Goal: Information Seeking & Learning: Check status

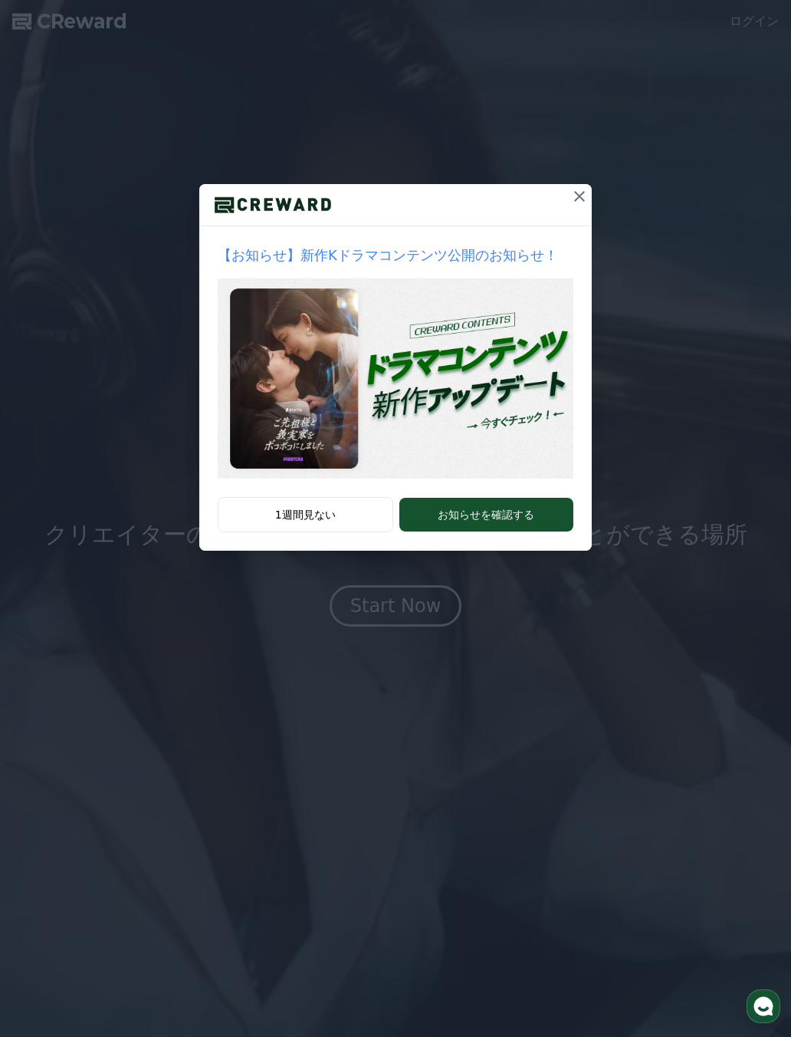
click at [589, 203] on button at bounding box center [580, 196] width 25 height 25
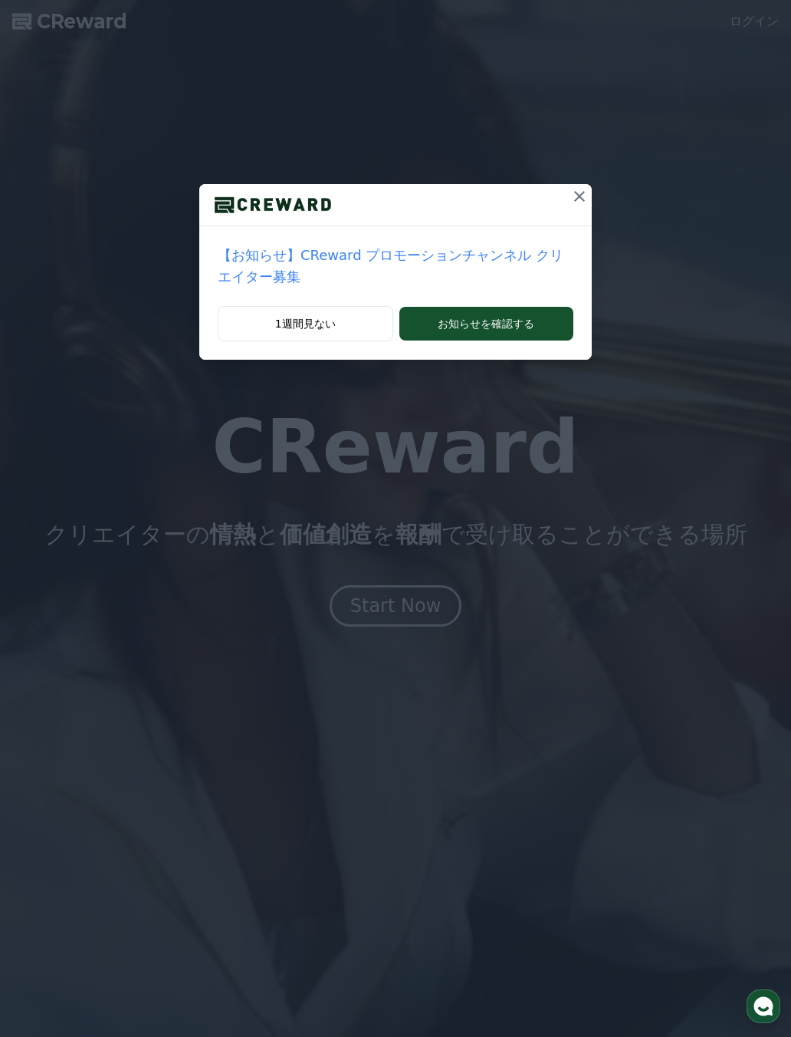
click at [578, 199] on icon at bounding box center [579, 196] width 11 height 11
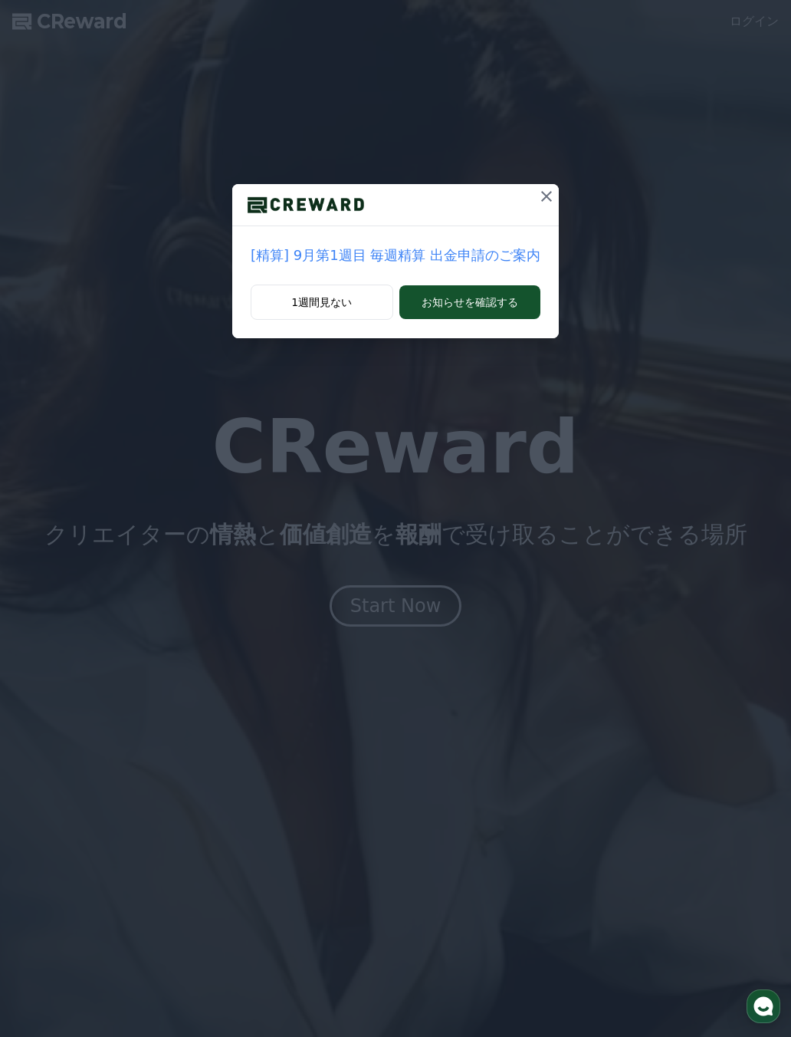
click at [547, 199] on button at bounding box center [547, 196] width 25 height 25
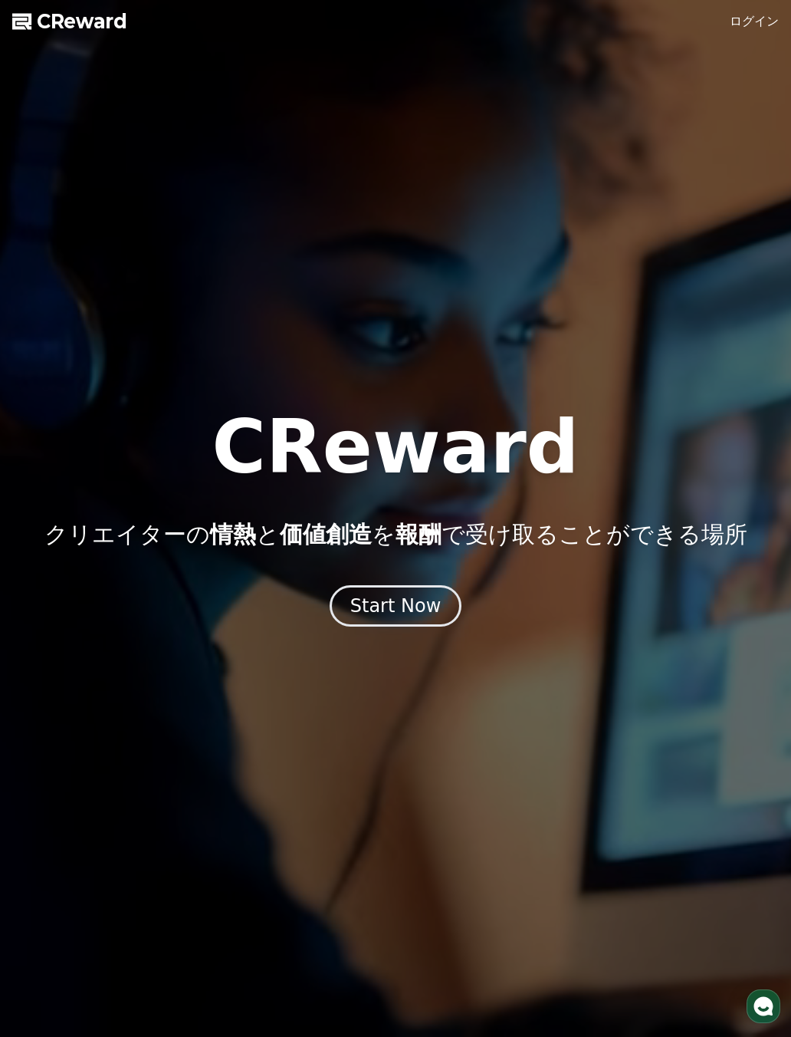
click at [423, 601] on div "Start Now" at bounding box center [395, 606] width 91 height 25
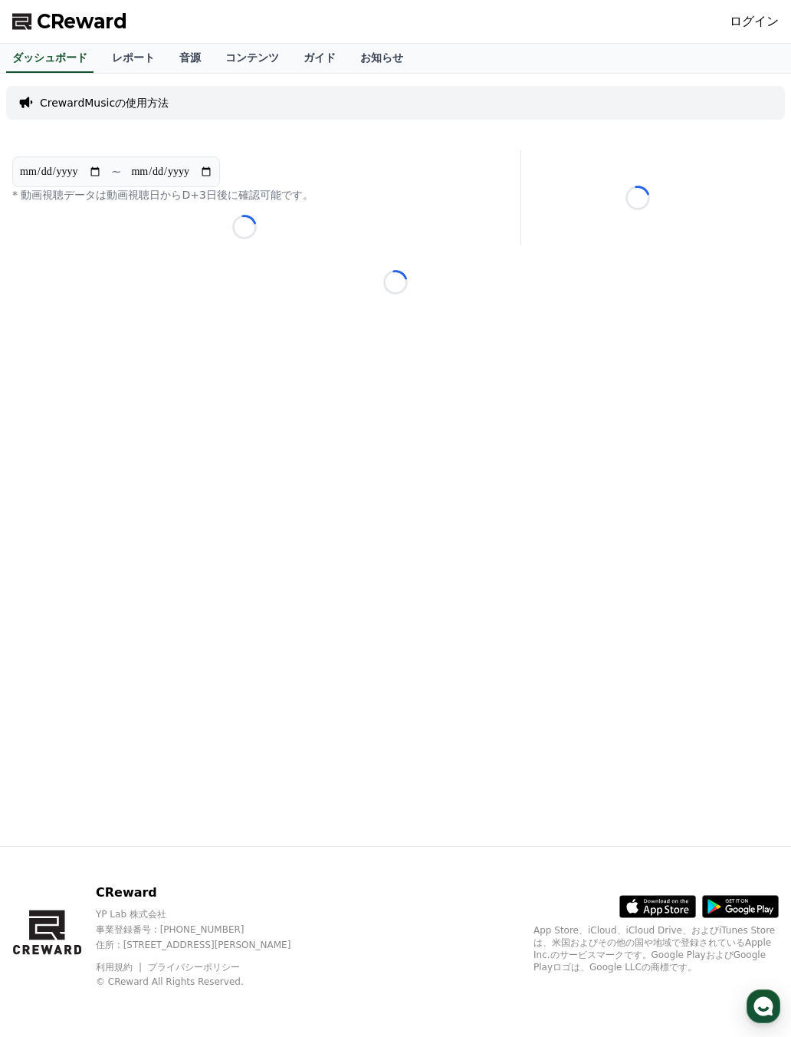
click at [759, 22] on link "ログイン" at bounding box center [754, 21] width 49 height 18
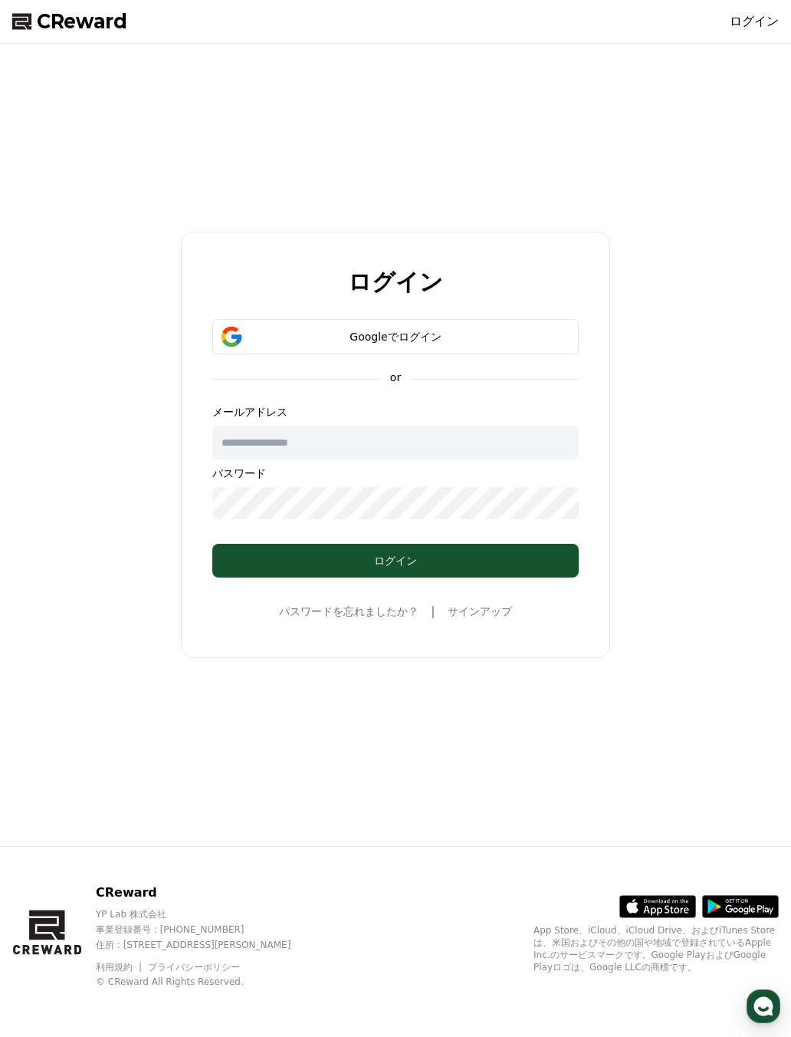
click at [53, 933] on icon at bounding box center [47, 933] width 71 height 98
click at [58, 28] on span "CReward" at bounding box center [82, 21] width 91 height 25
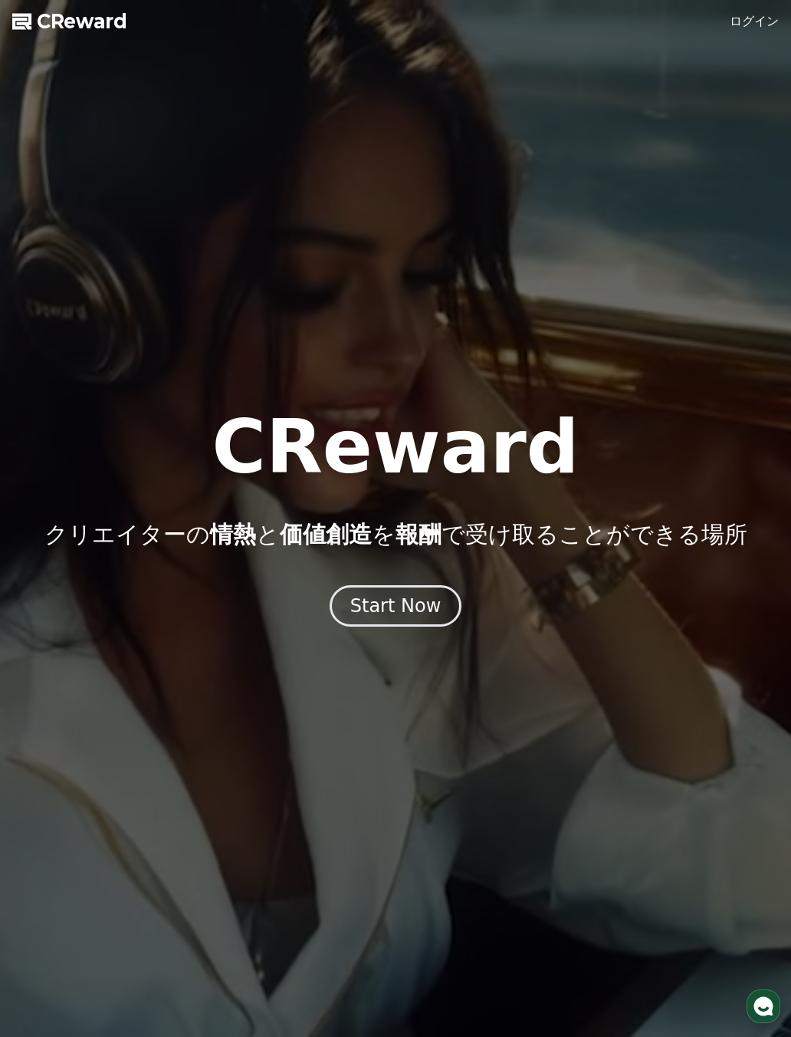
click at [759, 41] on div at bounding box center [395, 518] width 791 height 1037
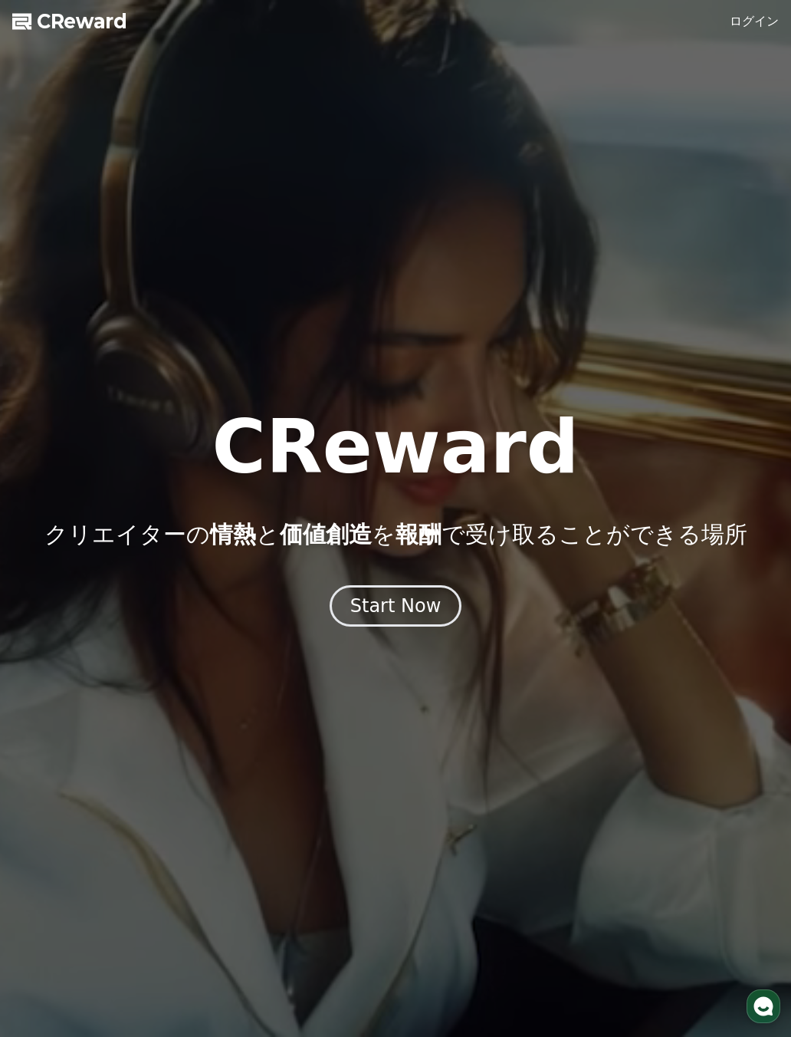
click at [756, 28] on link "ログイン" at bounding box center [754, 21] width 49 height 18
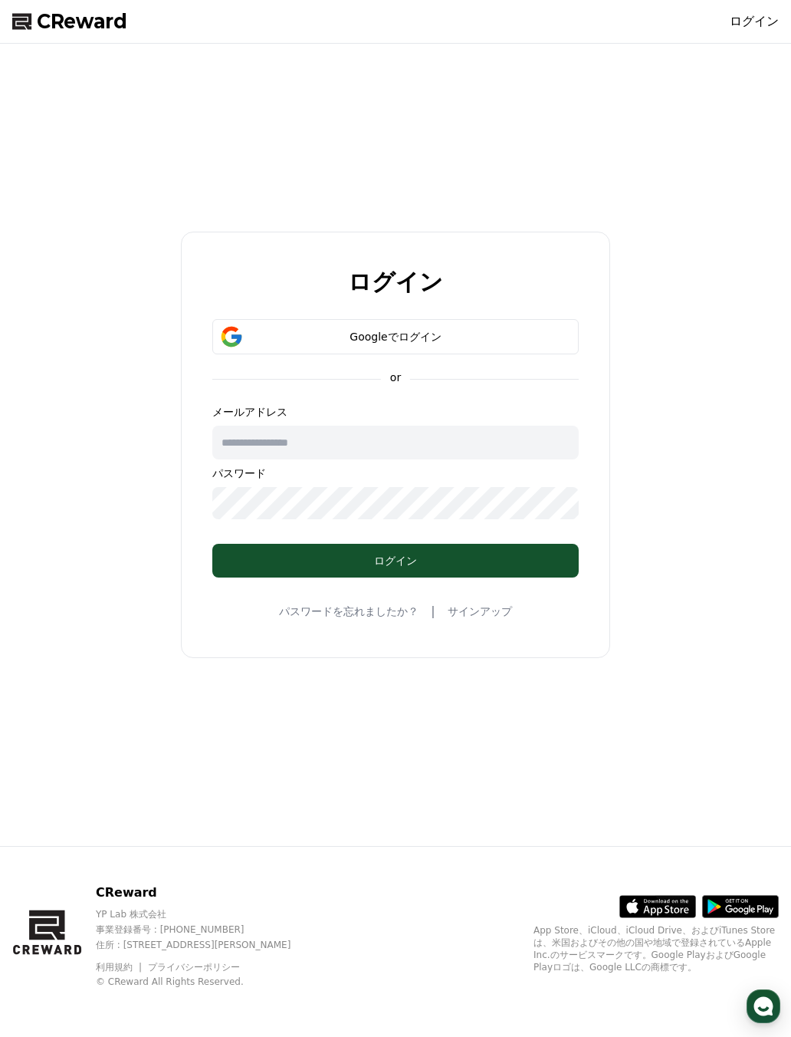
click at [510, 334] on div "Googleでログイン" at bounding box center [396, 336] width 322 height 15
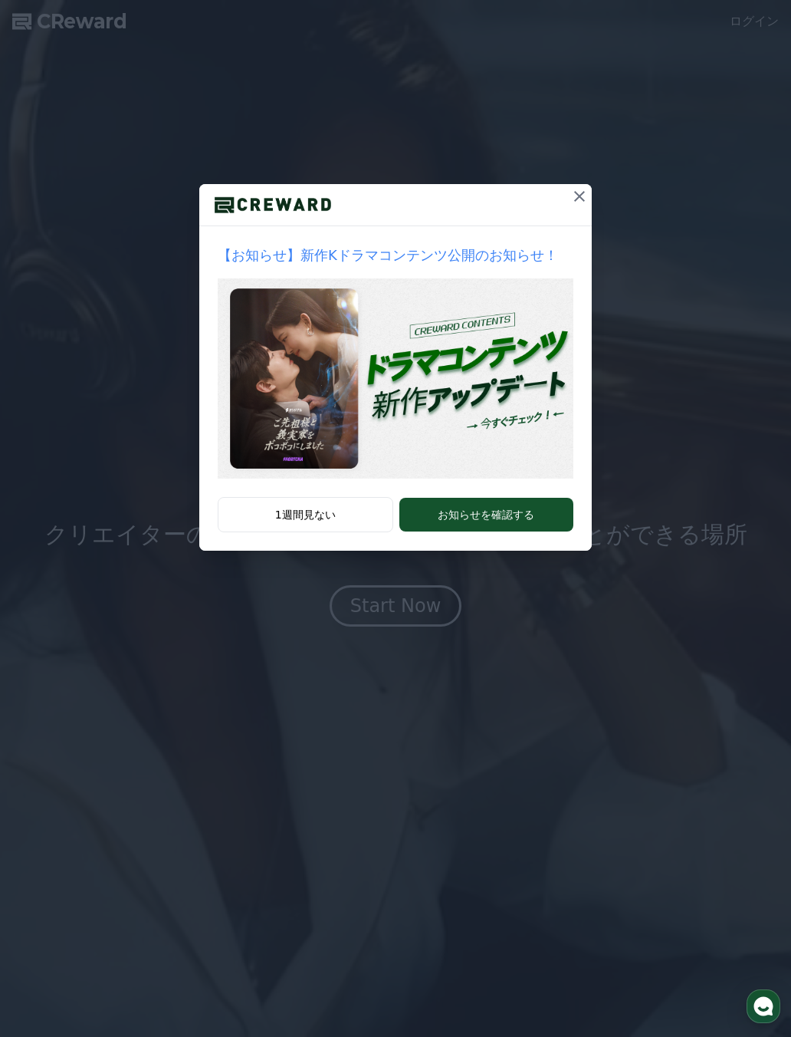
click at [591, 189] on button at bounding box center [580, 196] width 25 height 25
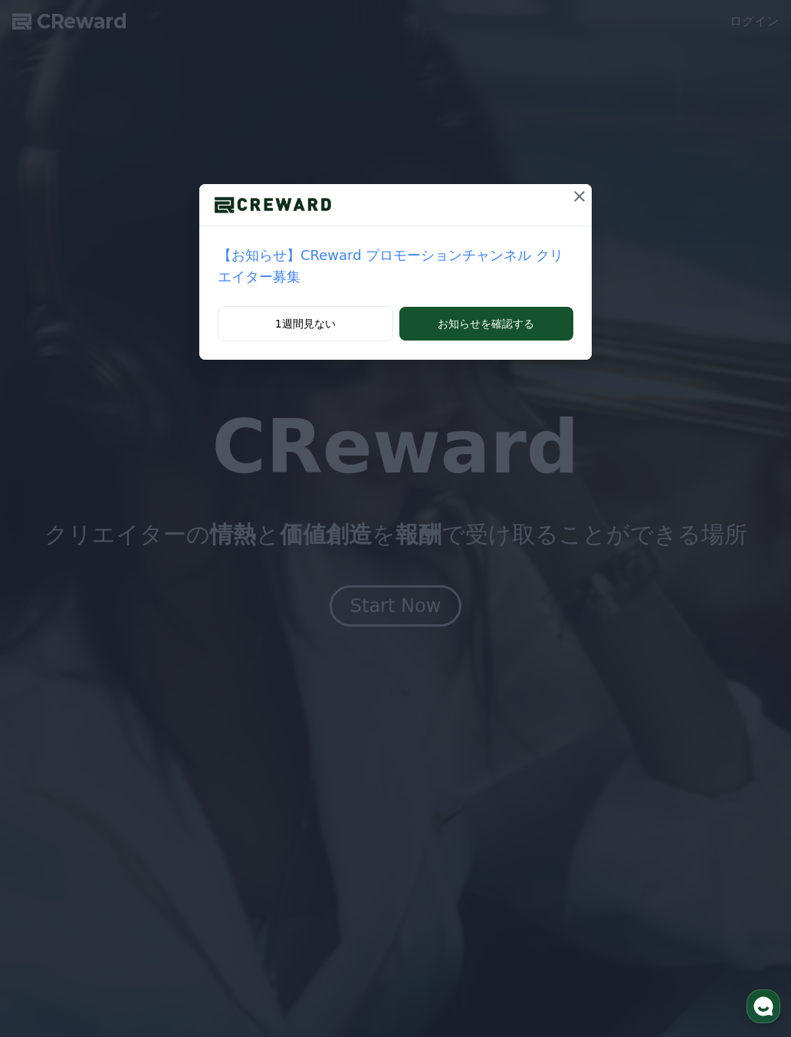
click at [582, 193] on icon at bounding box center [579, 196] width 11 height 11
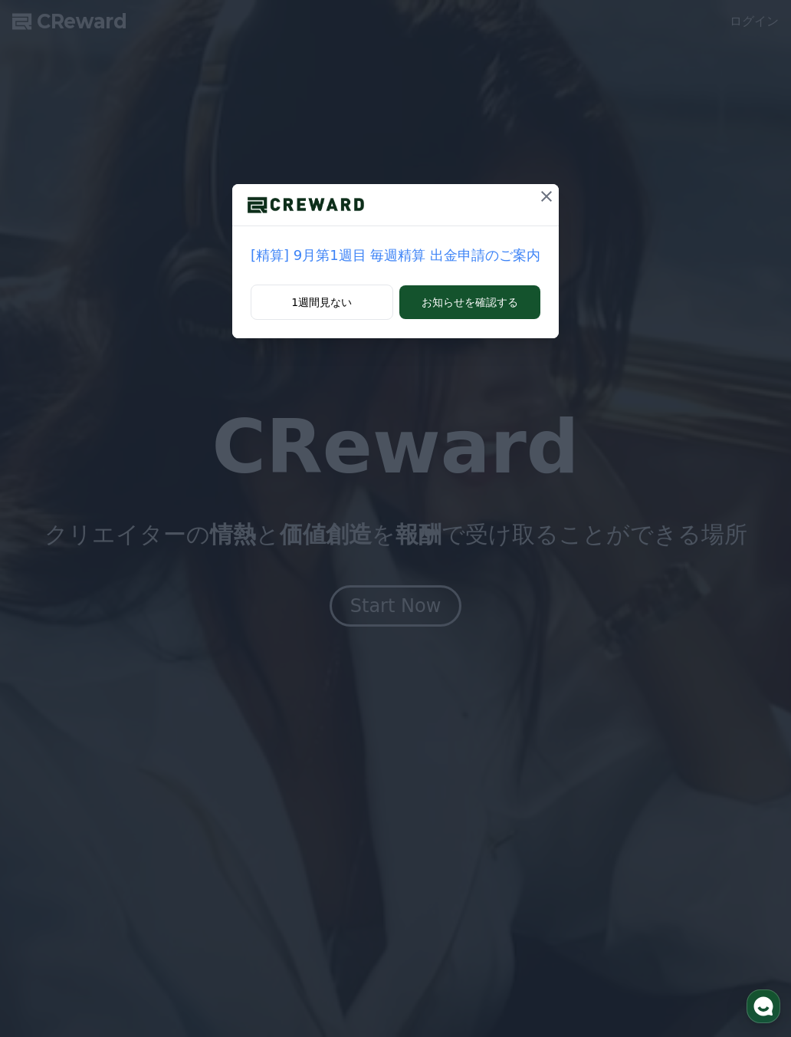
click at [548, 192] on button at bounding box center [547, 196] width 25 height 25
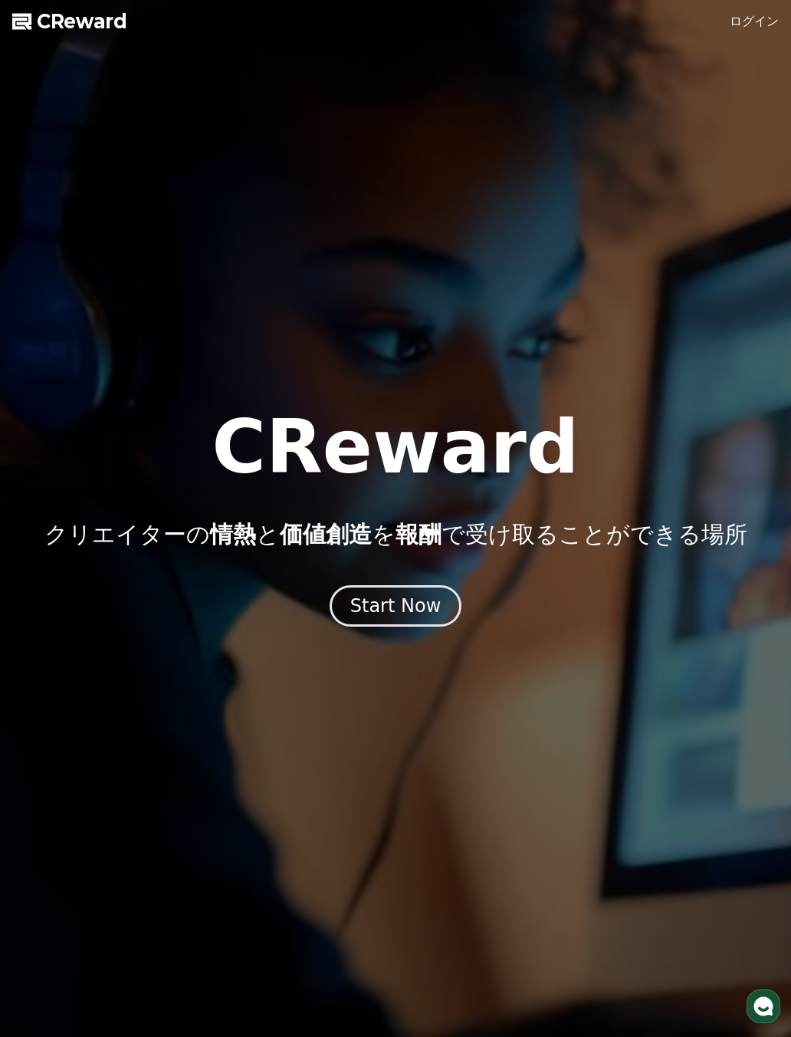
click at [410, 610] on div "Start Now" at bounding box center [395, 606] width 91 height 25
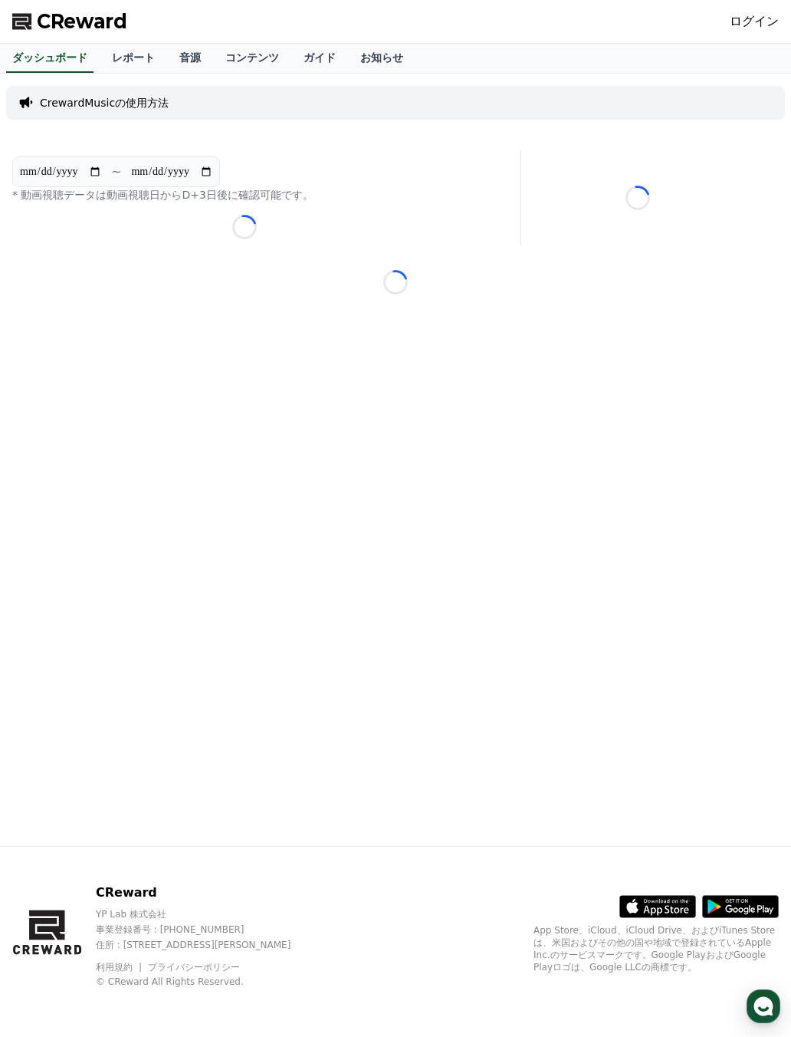
click at [137, 60] on link "レポート" at bounding box center [133, 58] width 67 height 29
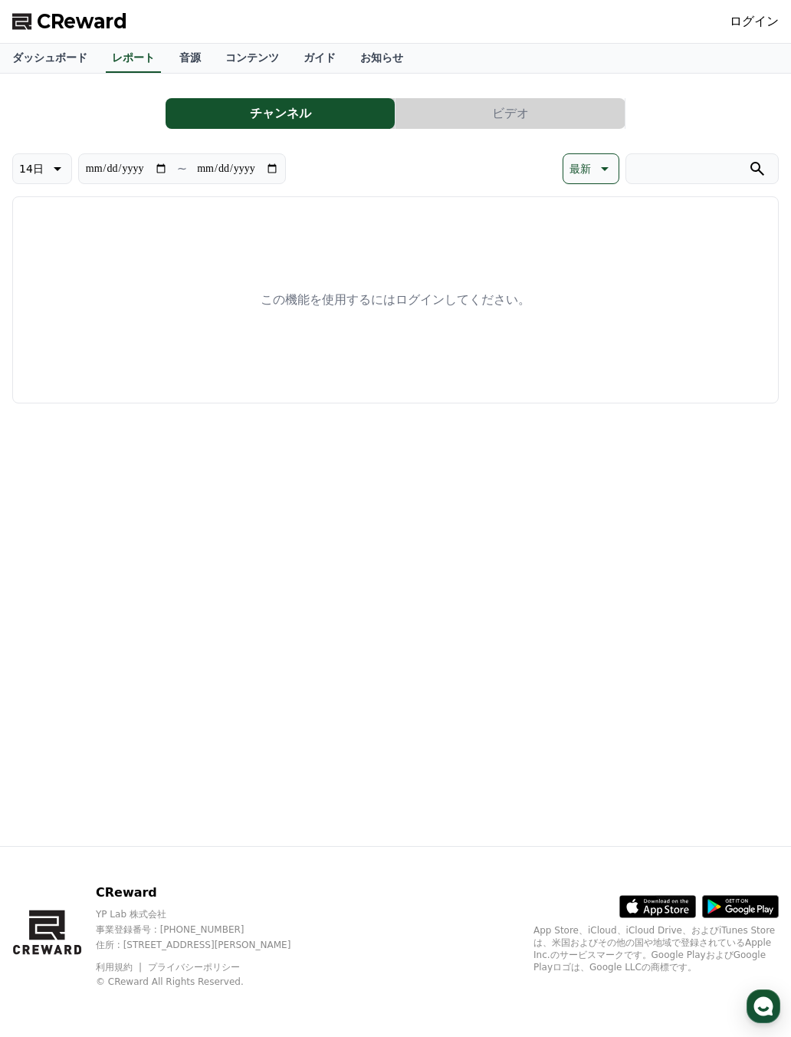
click at [190, 54] on link "音源" at bounding box center [190, 58] width 46 height 29
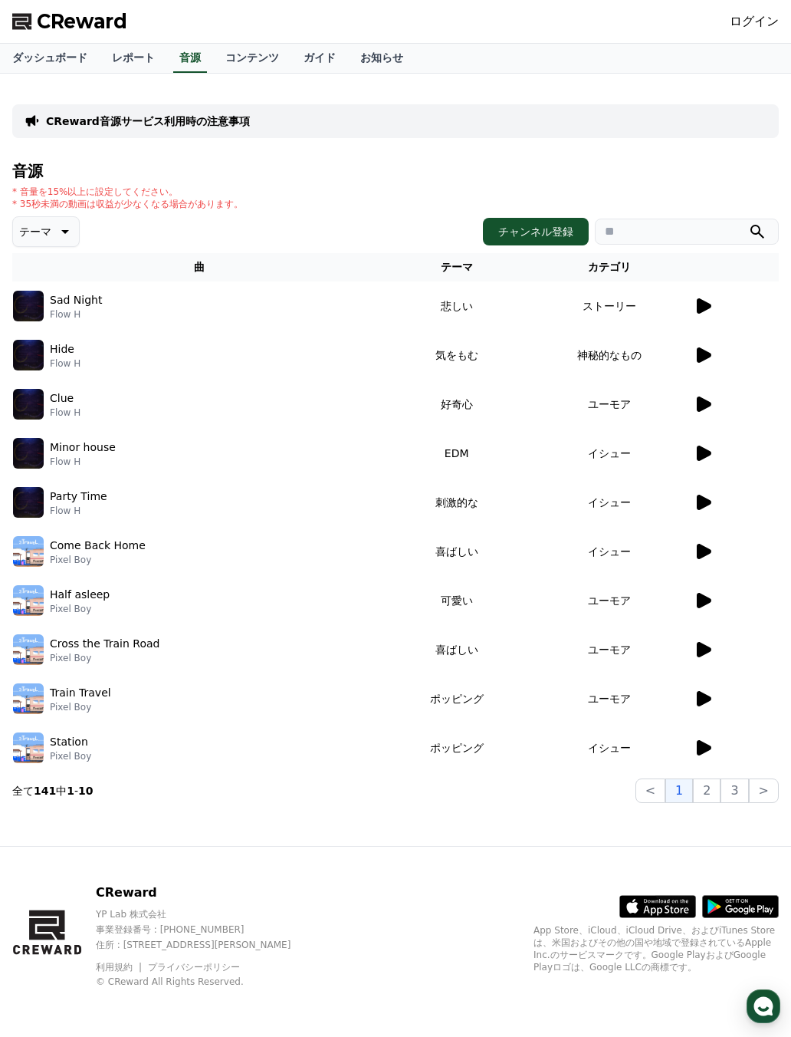
click at [712, 304] on icon at bounding box center [703, 306] width 18 height 18
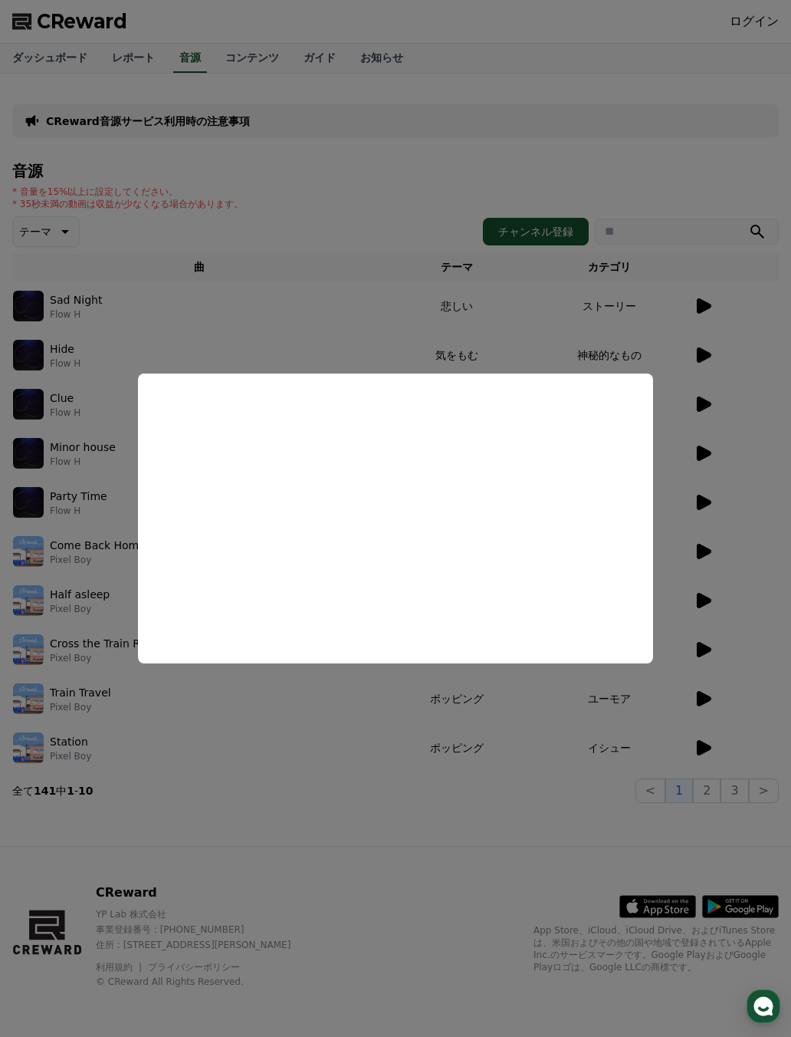
click at [428, 308] on button "close modal" at bounding box center [395, 518] width 791 height 1037
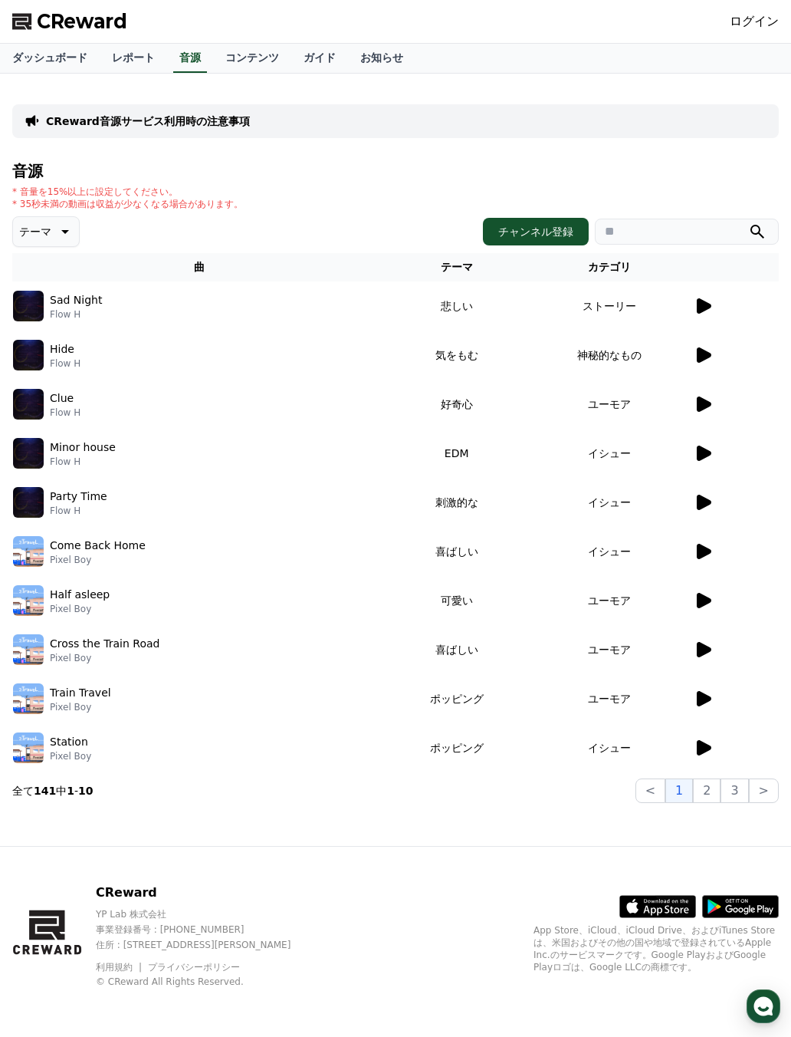
click at [86, 312] on p "Flow H" at bounding box center [76, 314] width 52 height 12
click at [327, 321] on td "Sad Night Flow H" at bounding box center [199, 305] width 375 height 49
click at [653, 302] on td "ストーリー" at bounding box center [610, 305] width 166 height 49
click at [717, 298] on div at bounding box center [736, 306] width 84 height 18
click at [703, 304] on icon at bounding box center [704, 305] width 15 height 15
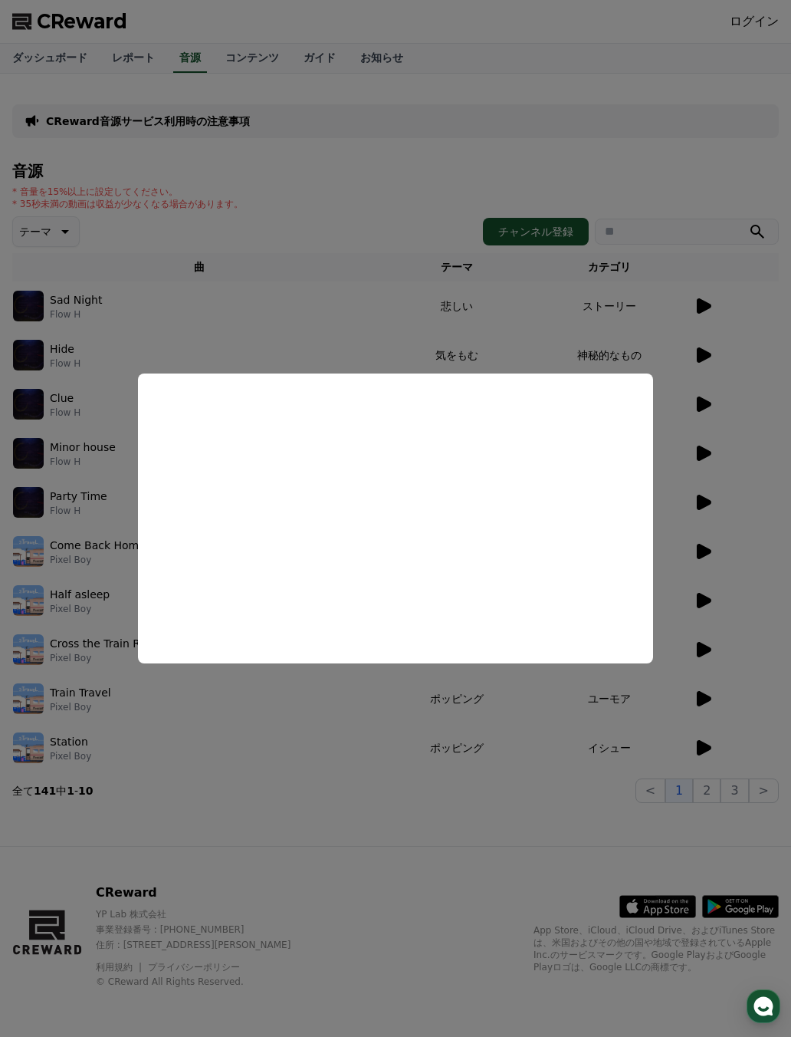
click at [742, 536] on button "close modal" at bounding box center [395, 518] width 791 height 1037
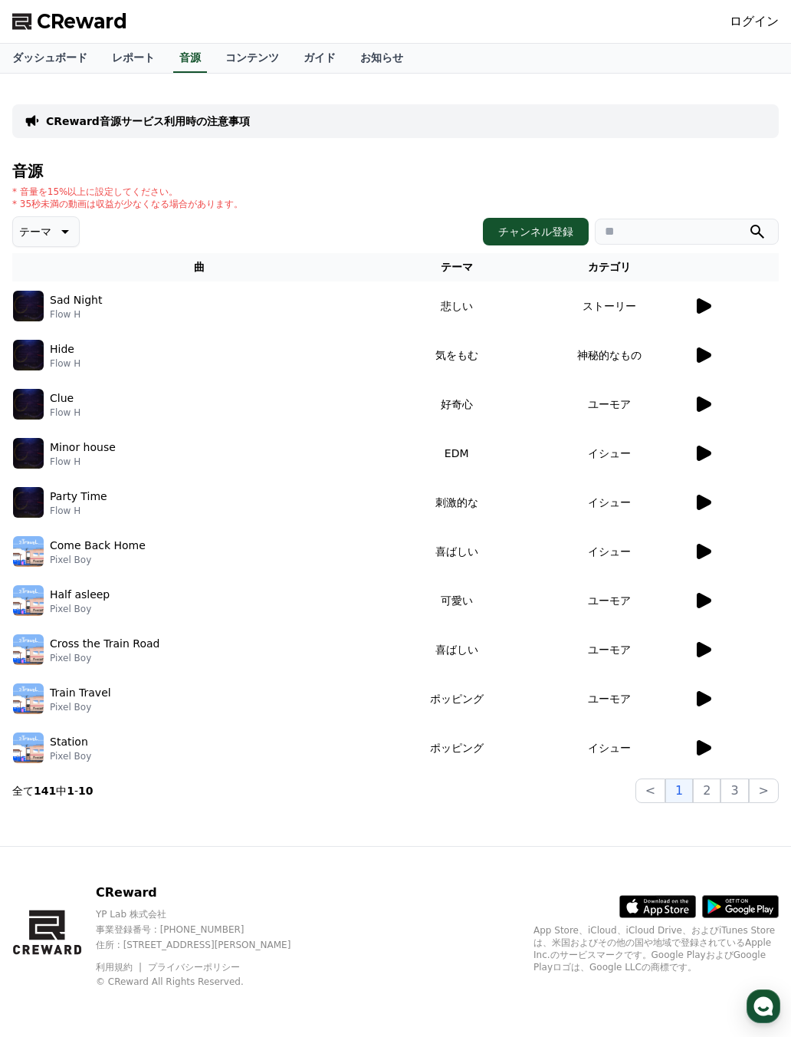
click at [712, 701] on icon at bounding box center [703, 698] width 18 height 18
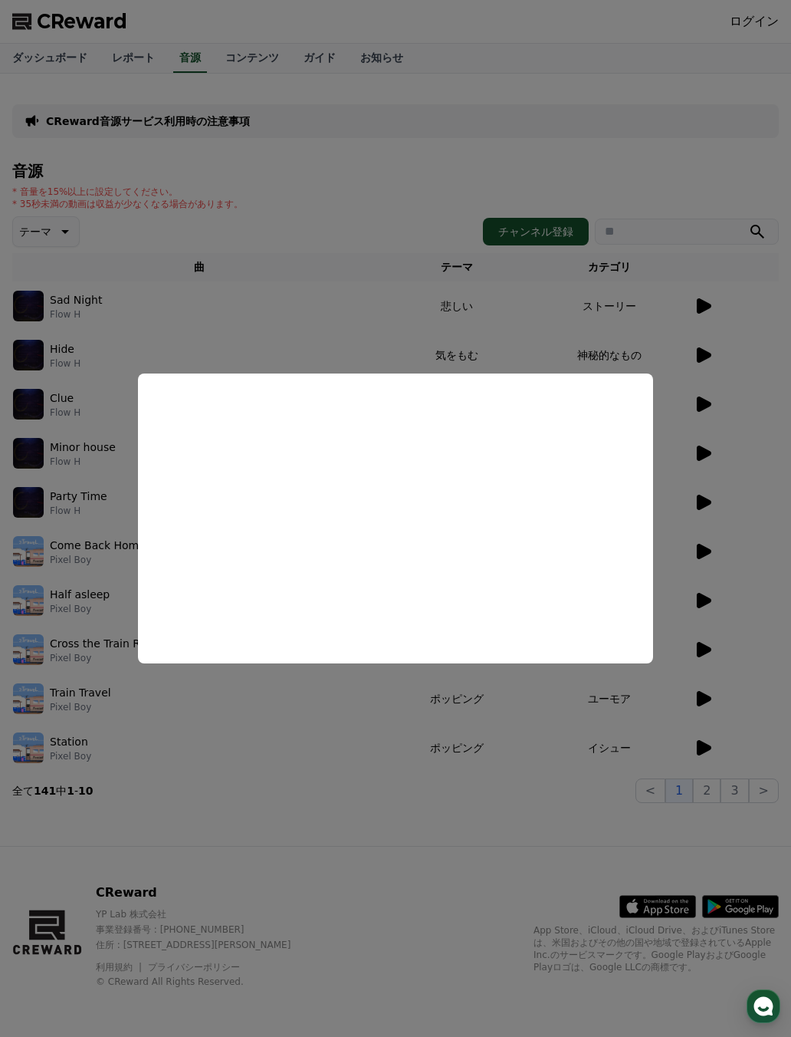
click at [314, 844] on button "close modal" at bounding box center [395, 518] width 791 height 1037
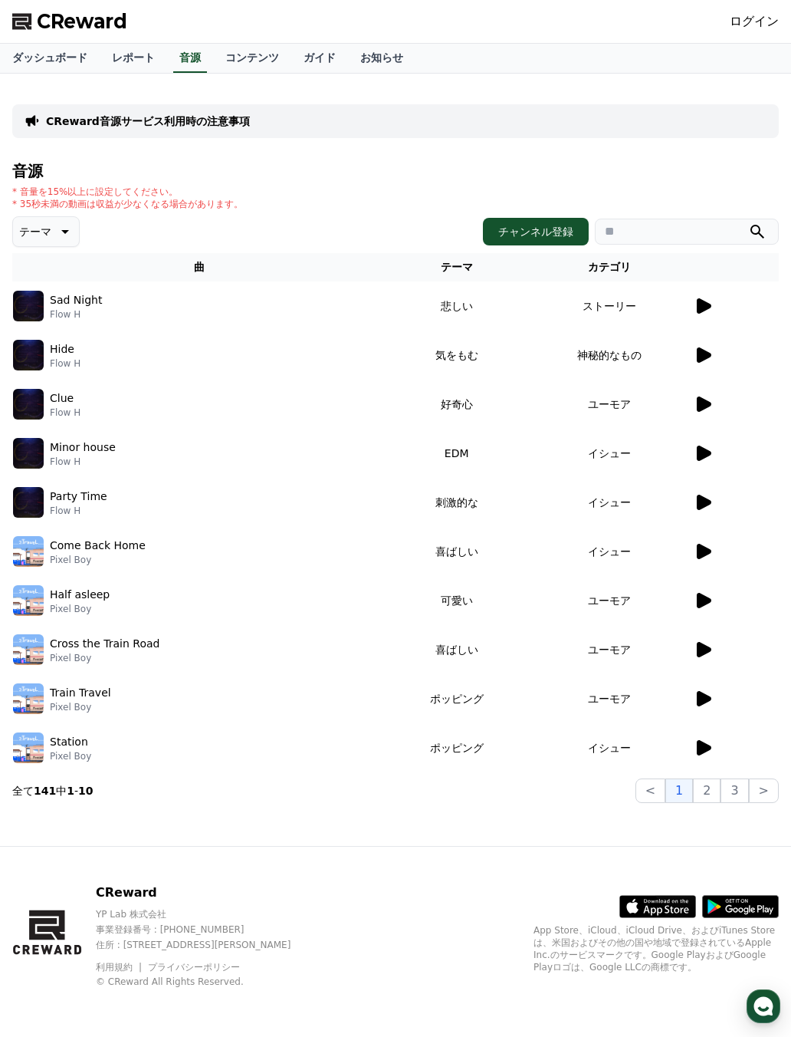
click at [339, 817] on div "CReward音源サービス利用時の注意事項 音源 * 音量を15%以上に設定してください。 * 35秒未満の動画は収益が少なくなる場合があります。 テーマ チ…" at bounding box center [395, 460] width 791 height 772
click at [132, 54] on link "レポート" at bounding box center [133, 58] width 67 height 29
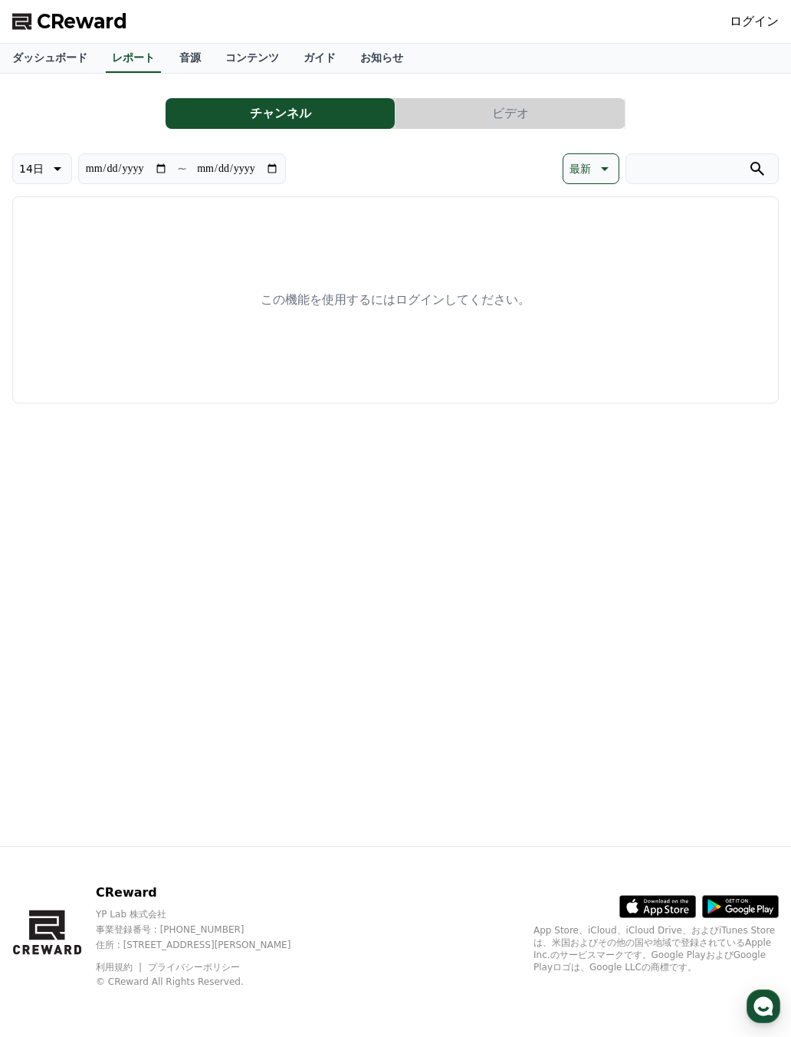
click at [51, 66] on link "ダッシュボード" at bounding box center [50, 58] width 100 height 29
